Goal: Navigation & Orientation: Find specific page/section

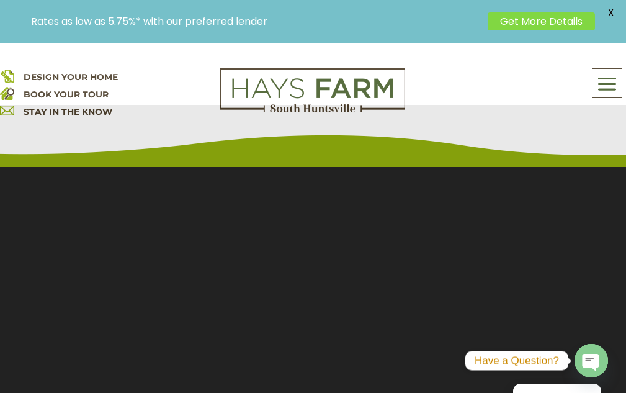
click at [534, 21] on link "Get More Details" at bounding box center [541, 21] width 107 height 18
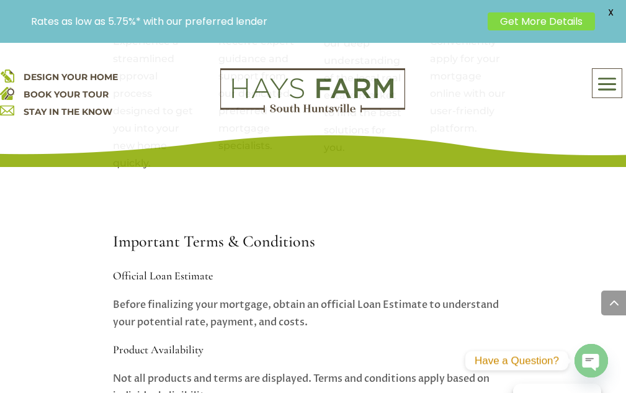
scroll to position [1489, 0]
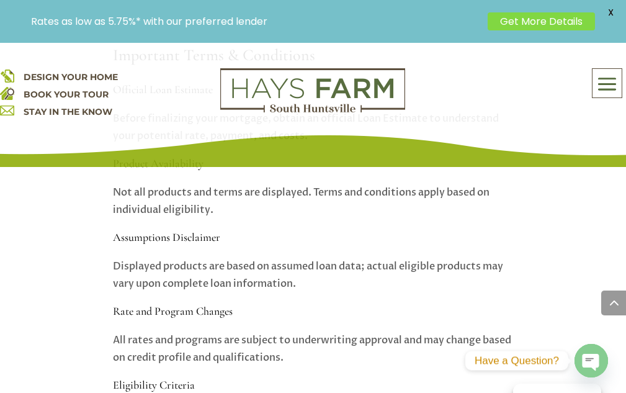
click at [603, 87] on span at bounding box center [607, 83] width 29 height 29
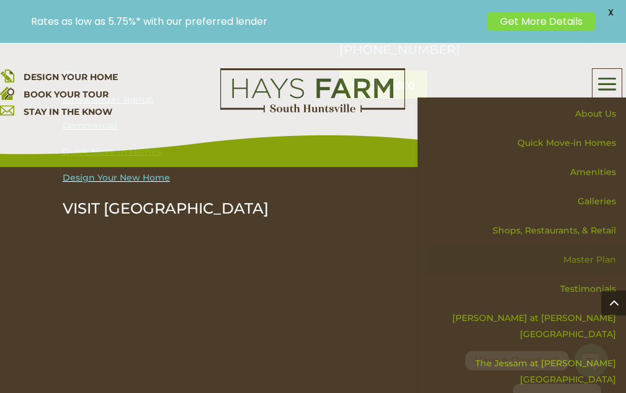
scroll to position [3109, 0]
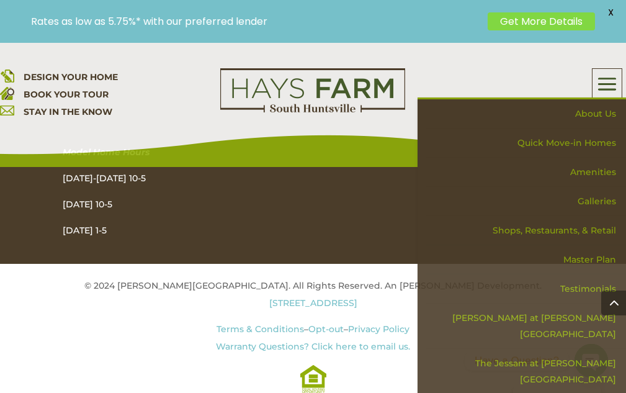
click at [619, 298] on span at bounding box center [613, 302] width 25 height 25
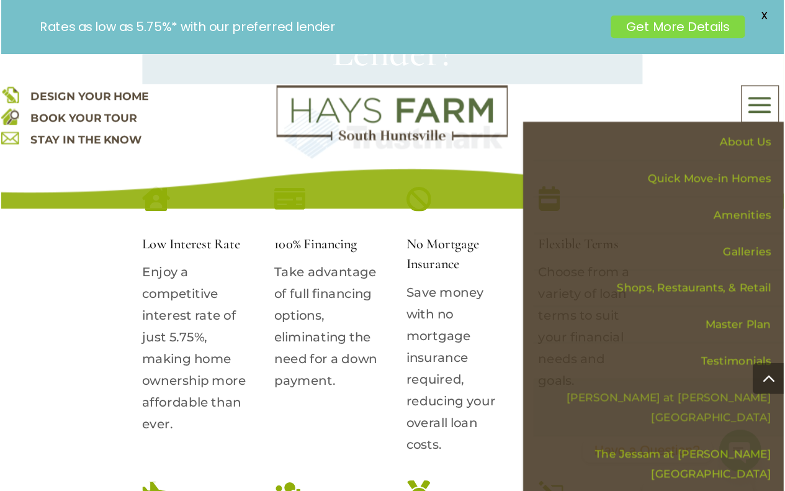
scroll to position [0, 0]
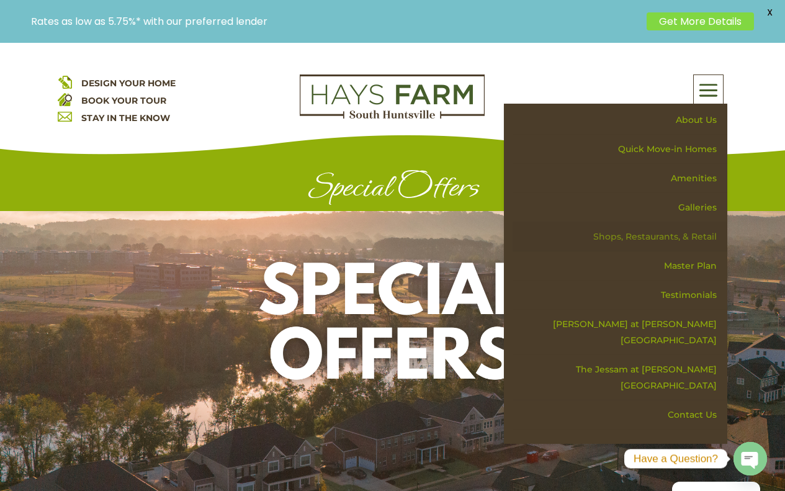
click at [625, 236] on link "Shops, Restaurants, & Retail" at bounding box center [619, 236] width 215 height 29
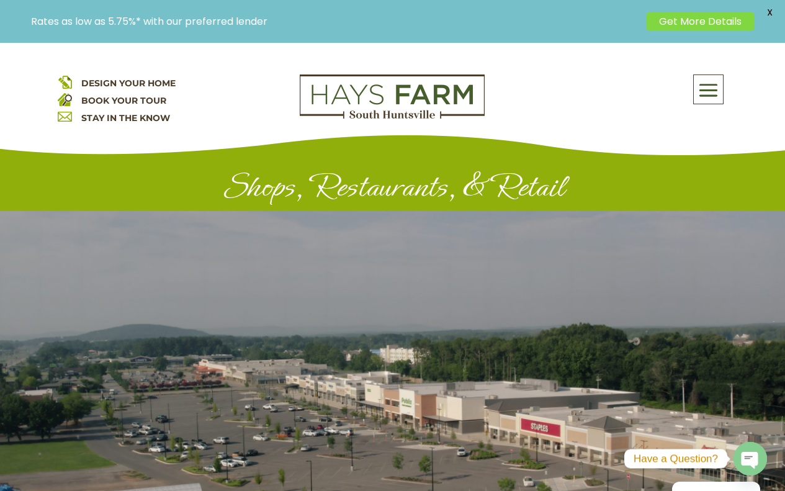
click at [710, 89] on span at bounding box center [708, 90] width 29 height 29
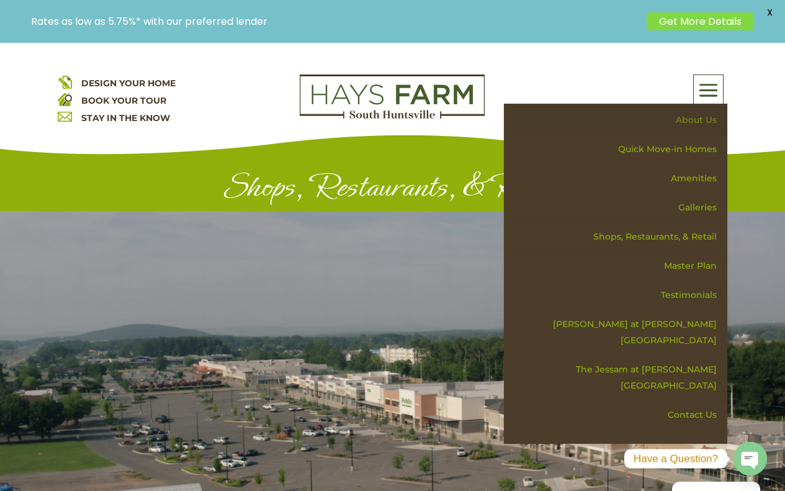
click at [688, 115] on link "About Us" at bounding box center [619, 119] width 215 height 29
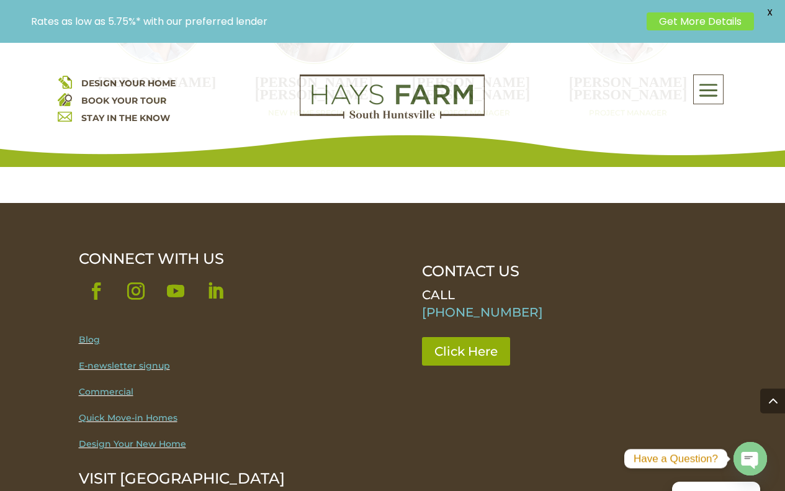
scroll to position [1708, 0]
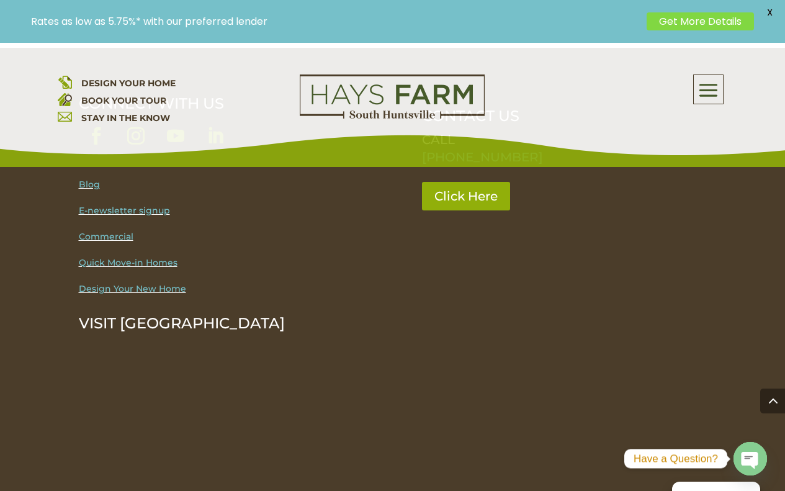
click at [125, 283] on link "Design Your New Home" at bounding box center [132, 288] width 107 height 11
